Goal: Complete application form

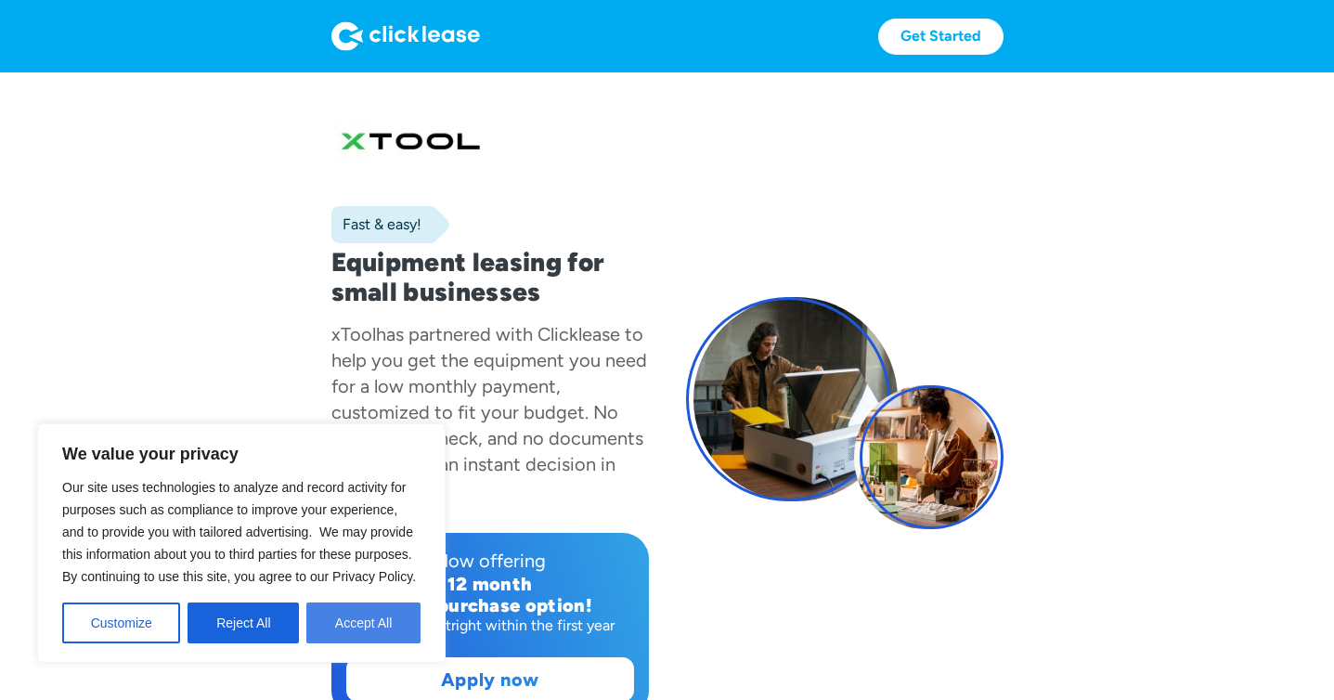
click at [385, 625] on button "Accept All" at bounding box center [363, 622] width 114 height 41
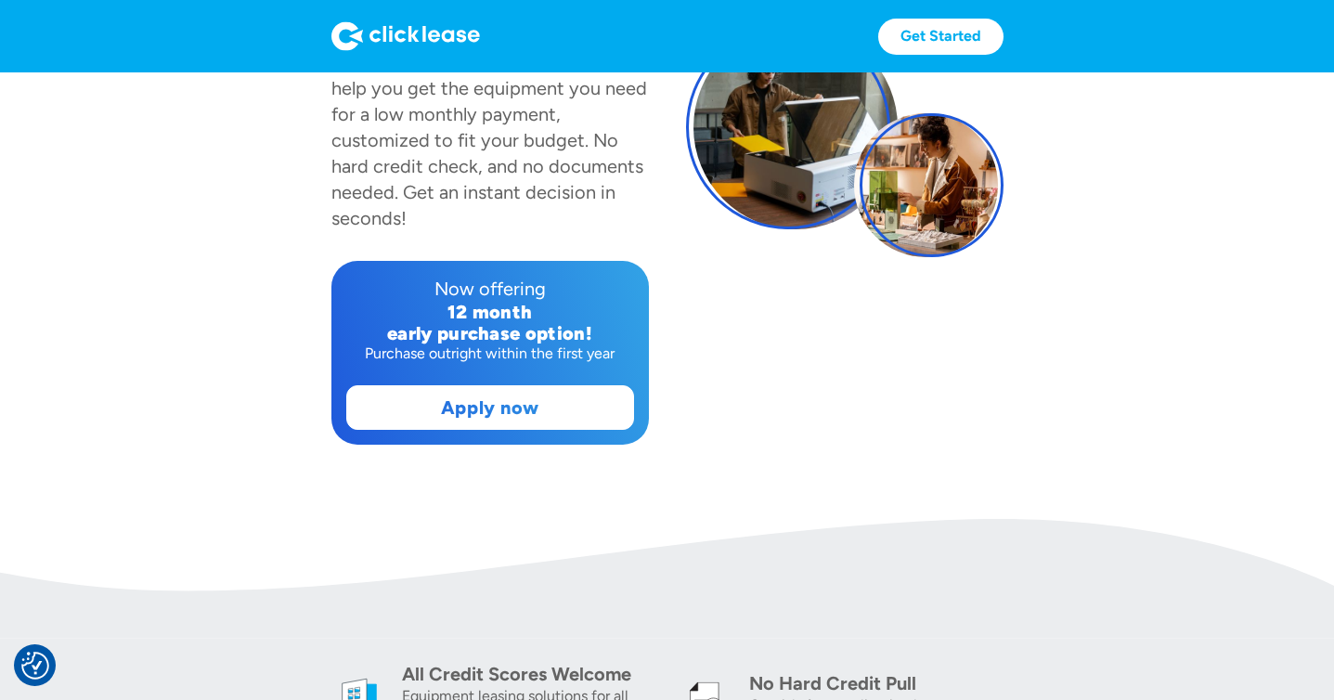
scroll to position [253, 0]
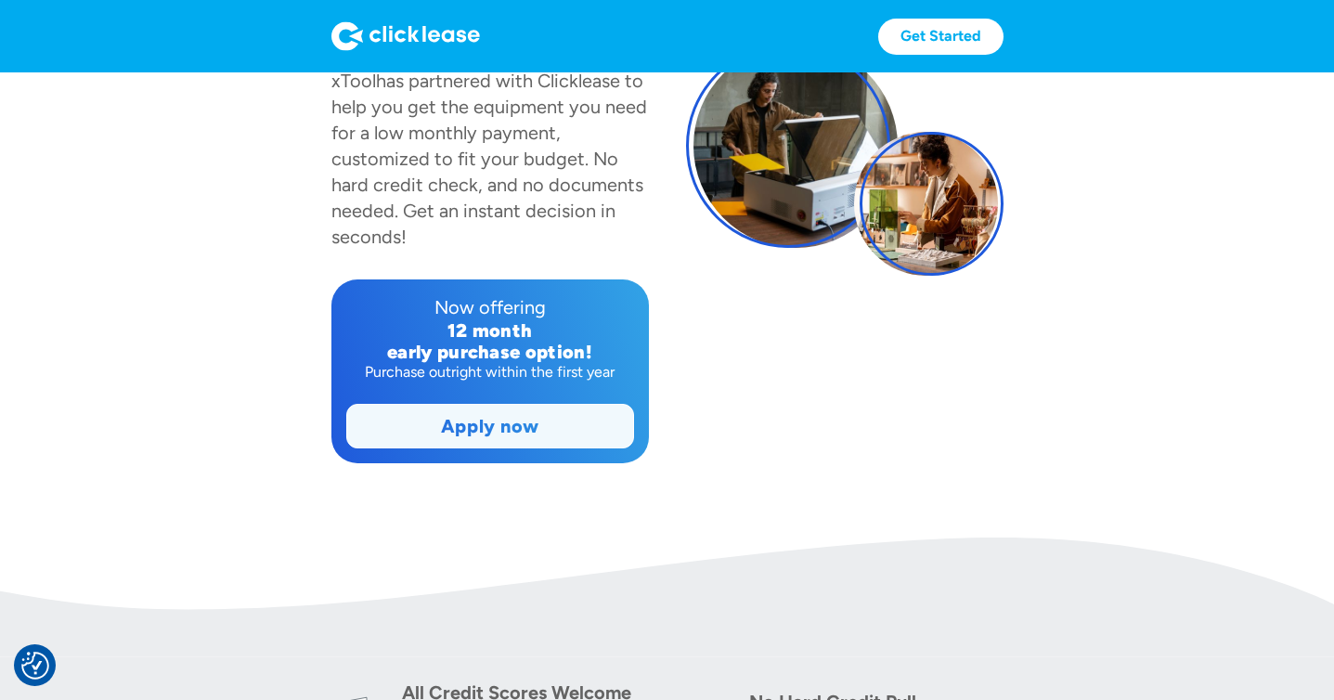
click at [471, 437] on link "Apply now" at bounding box center [490, 426] width 286 height 43
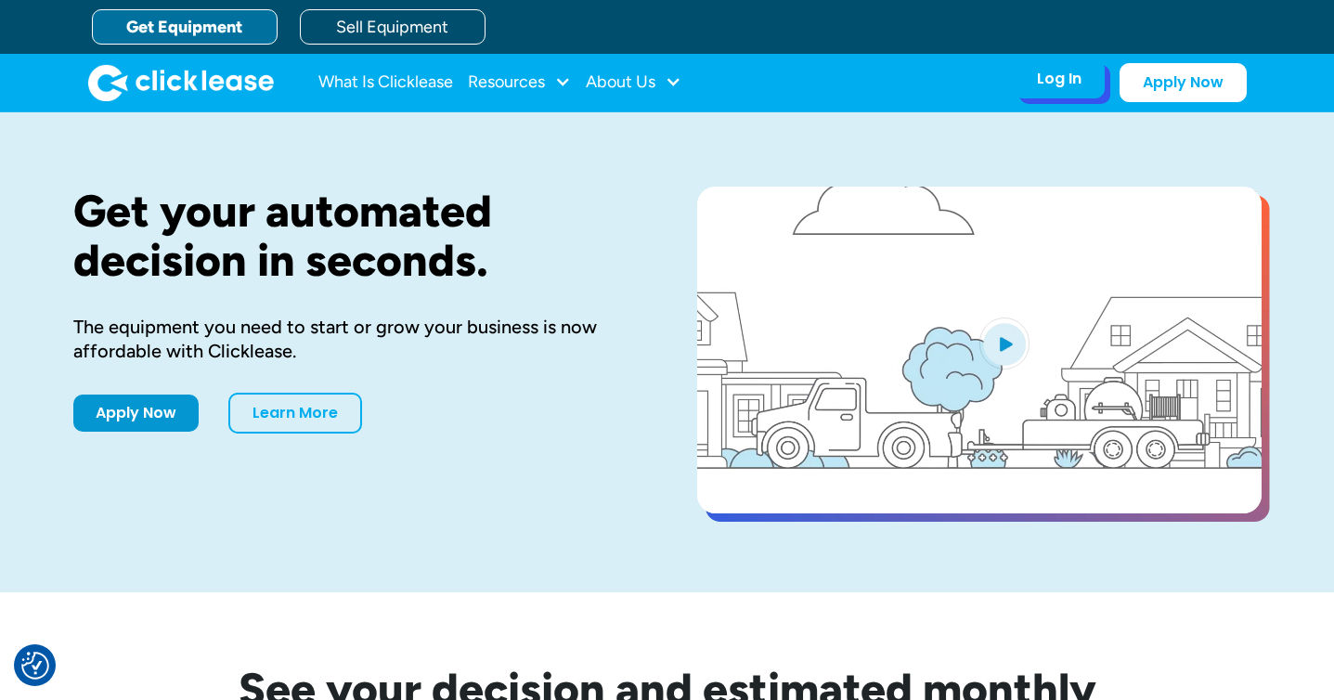
click at [1055, 98] on div "Log In Account login I use Clicklease to get my equipment Partner Portal I offe…" at bounding box center [1129, 82] width 233 height 39
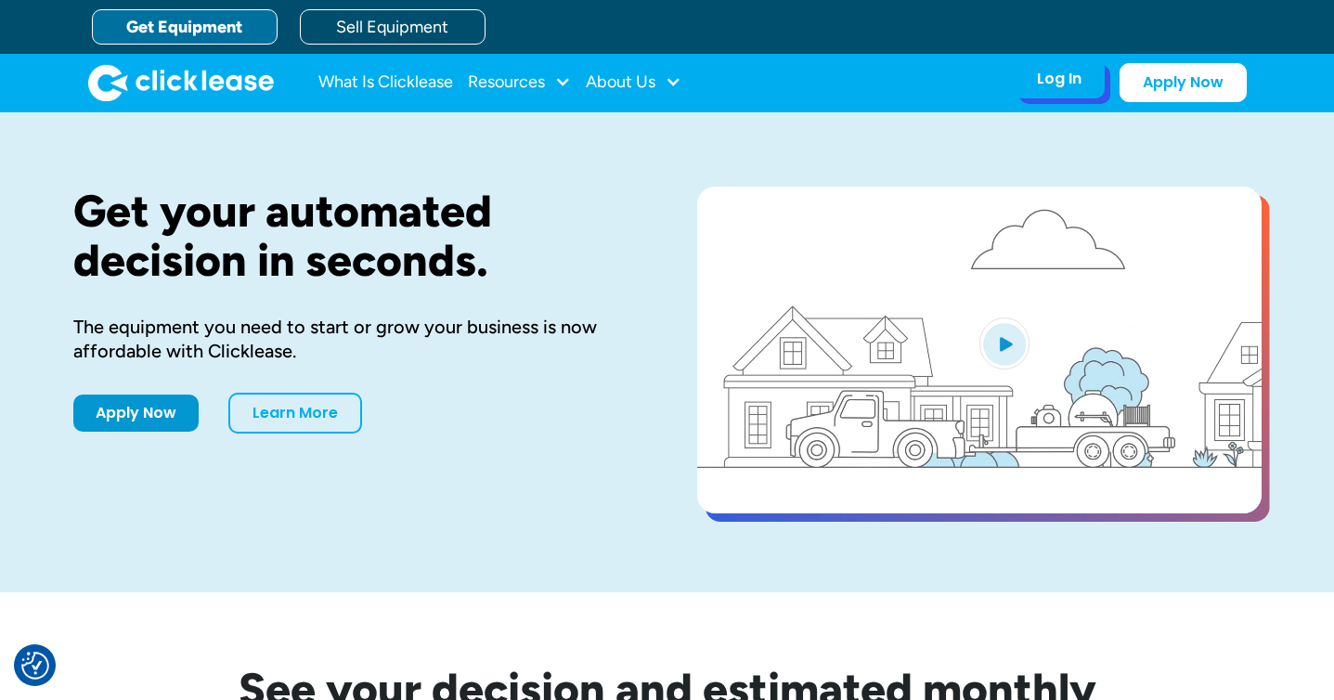
click at [1054, 84] on div "Log In" at bounding box center [1059, 79] width 45 height 19
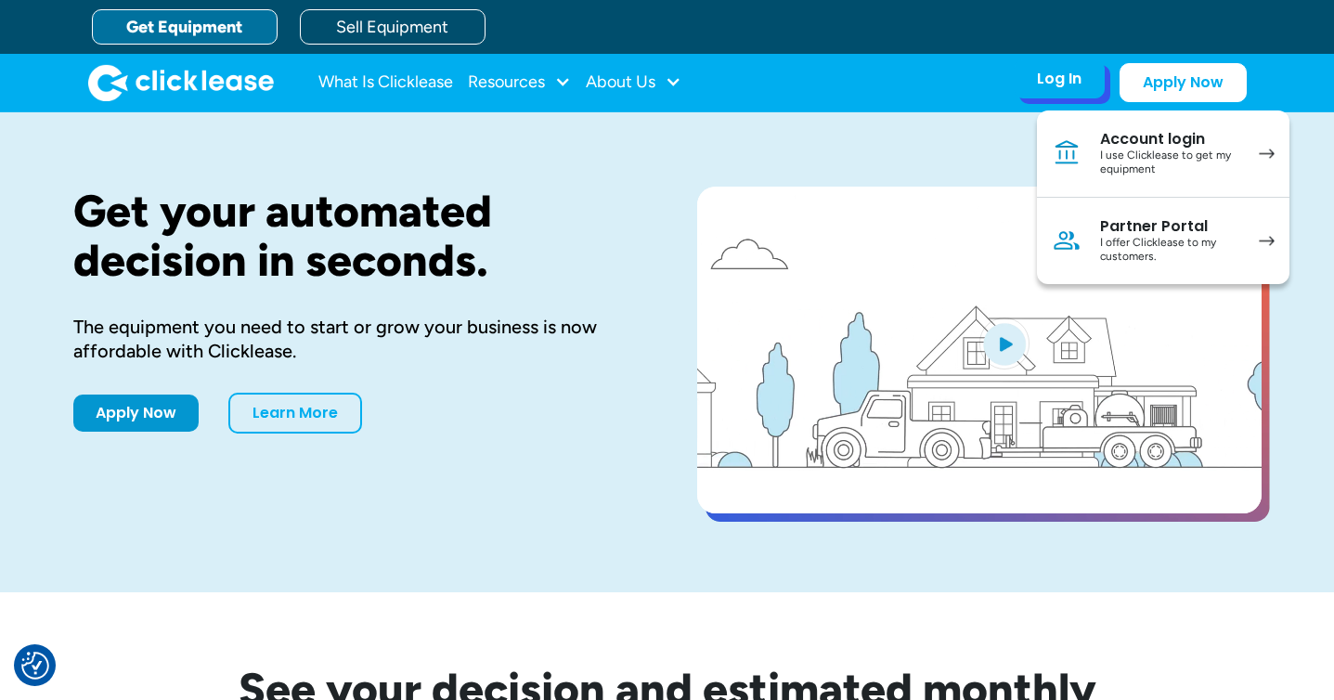
click at [1181, 171] on div "I use Clicklease to get my equipment" at bounding box center [1170, 162] width 140 height 29
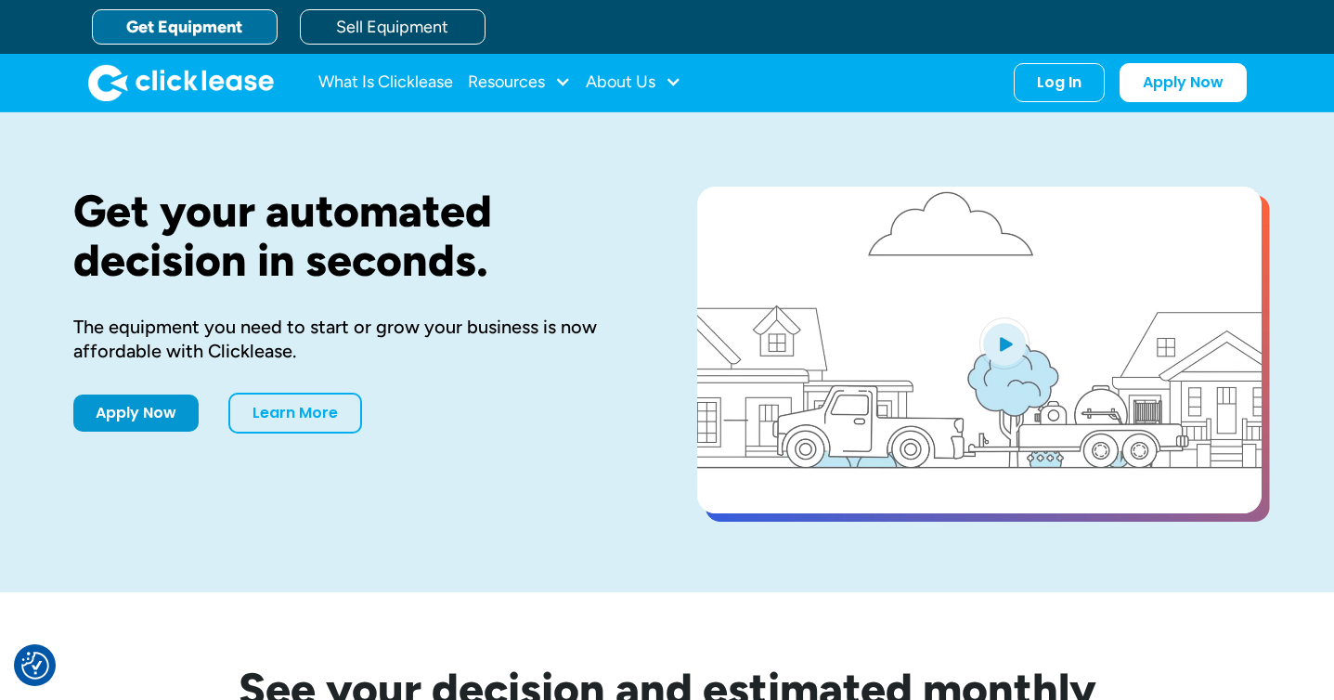
click at [226, 39] on link "Get Equipment" at bounding box center [185, 26] width 186 height 35
click at [201, 26] on link "Get Equipment" at bounding box center [185, 26] width 186 height 35
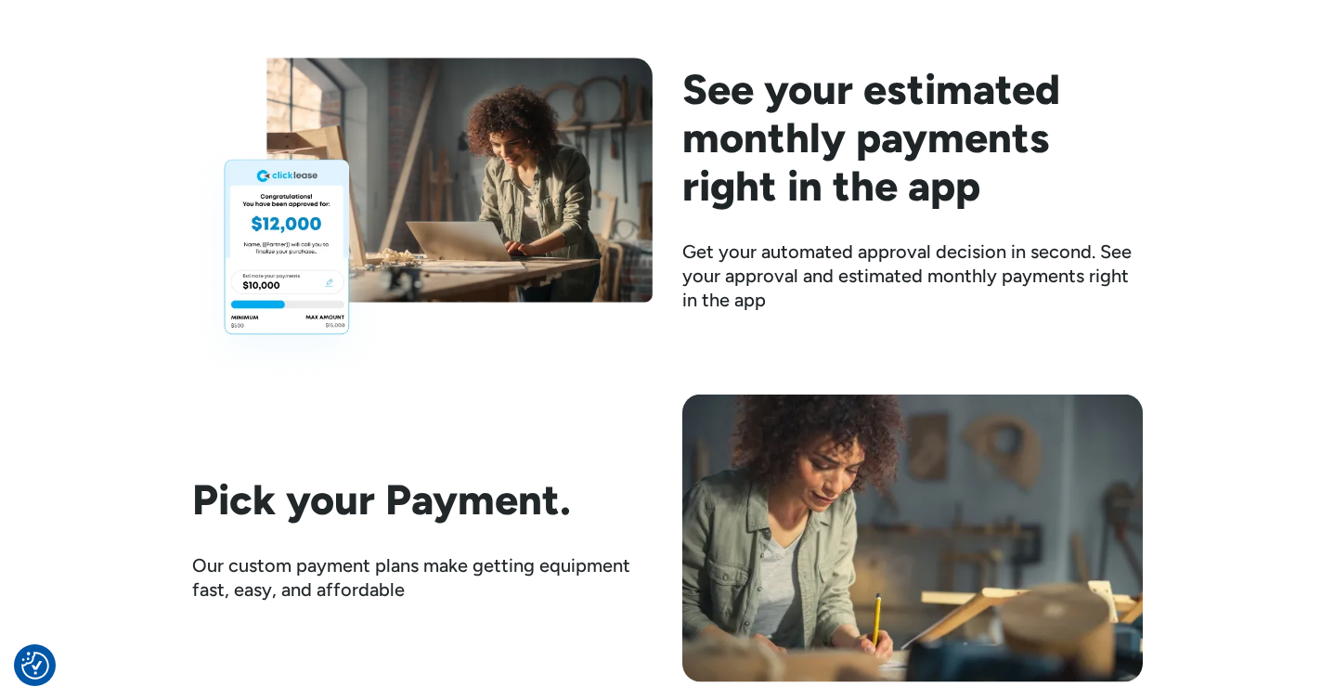
scroll to position [2574, 0]
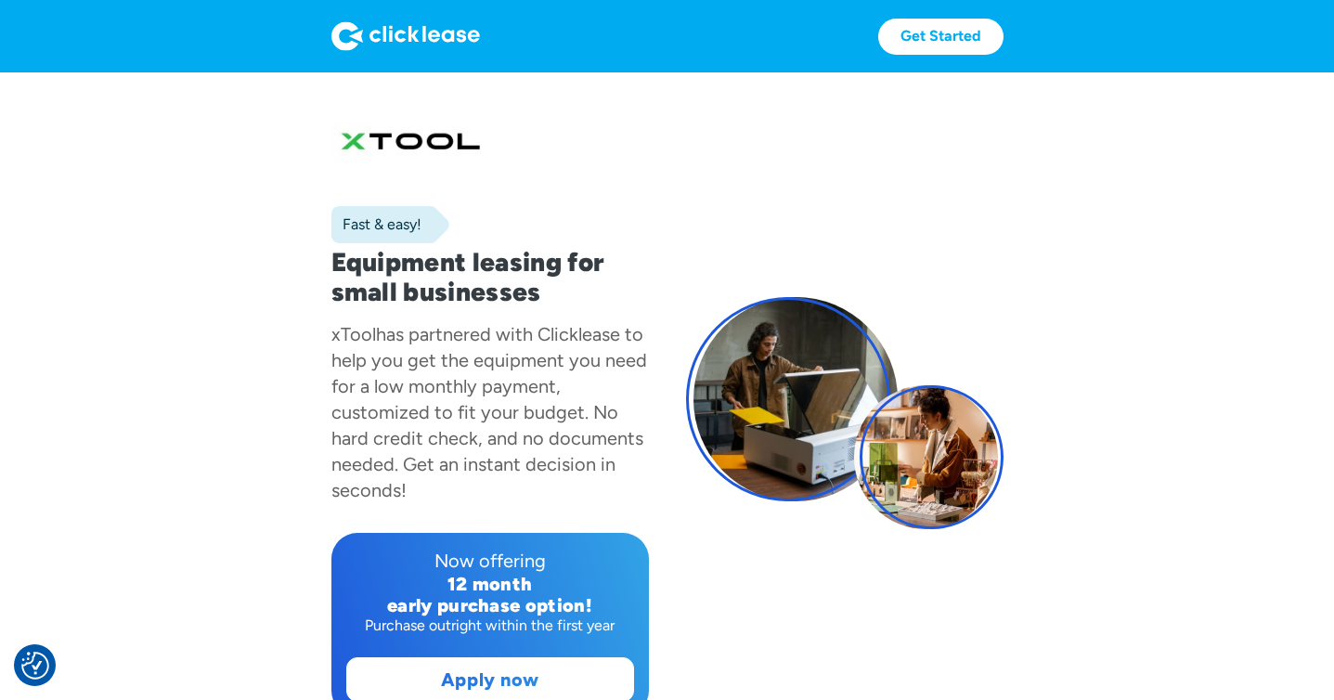
click at [407, 235] on div "Fast & easy!" at bounding box center [390, 224] width 118 height 37
